Goal: Navigation & Orientation: Understand site structure

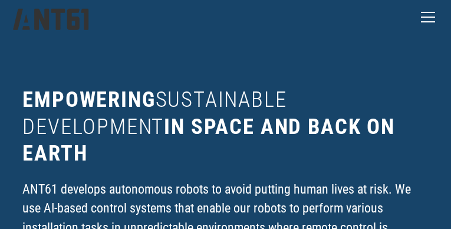
scroll to position [2819, 0]
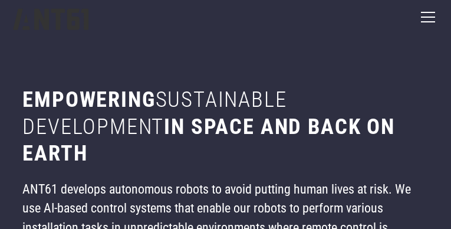
scroll to position [229, 0]
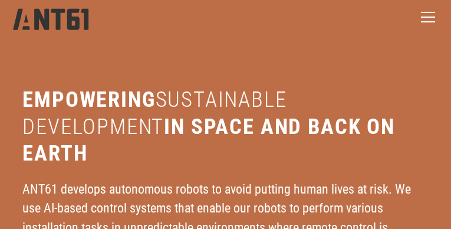
scroll to position [2132, 0]
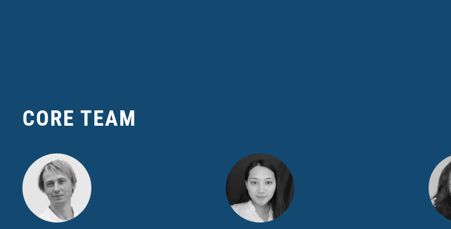
scroll to position [2590, 0]
